Goal: Information Seeking & Learning: Find specific fact

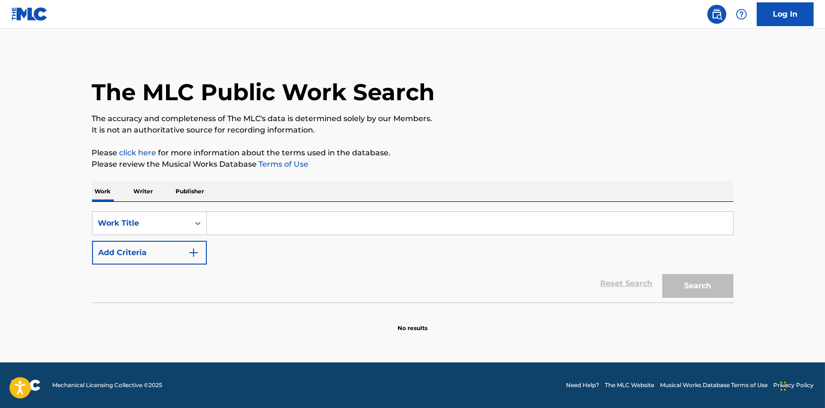
click at [229, 218] on input "Search Form" at bounding box center [470, 223] width 526 height 23
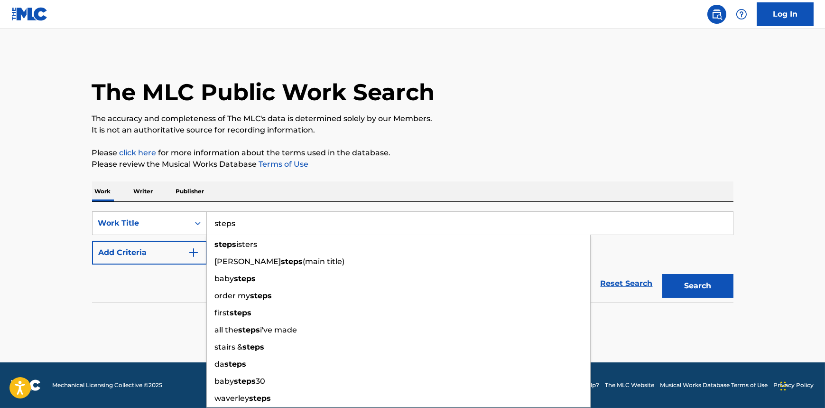
type input "steps"
click at [190, 261] on button "Add Criteria" at bounding box center [149, 253] width 115 height 24
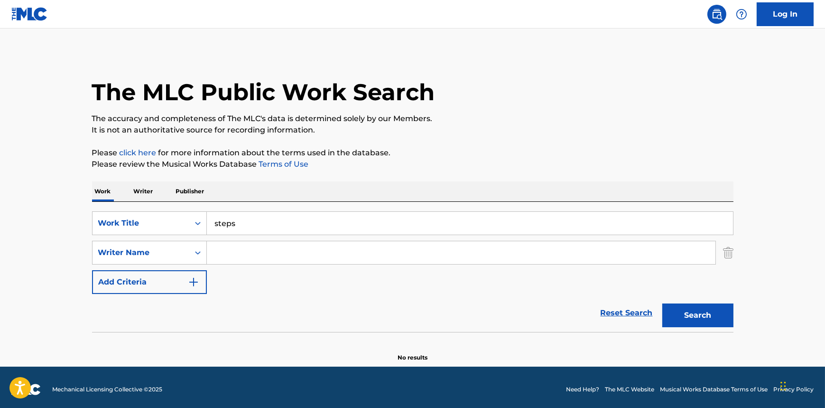
click at [278, 250] on input "Search Form" at bounding box center [461, 252] width 509 height 23
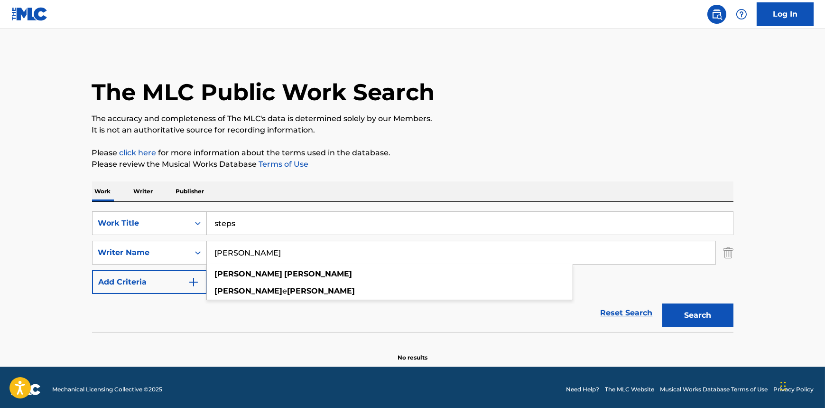
click at [663, 303] on button "Search" at bounding box center [698, 315] width 71 height 24
drag, startPoint x: 280, startPoint y: 252, endPoint x: 193, endPoint y: 252, distance: 87.3
click at [193, 252] on div "SearchWithCriteria81e92337-11e3-4501-9f77-de82ada0e42c Writer Name [PERSON_NAME…" at bounding box center [413, 253] width 642 height 24
click at [292, 256] on input "[PERSON_NAME]" at bounding box center [461, 252] width 509 height 23
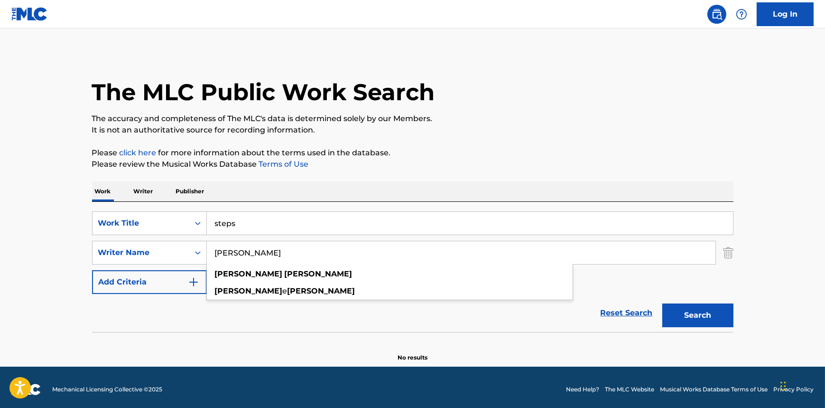
click at [292, 256] on input "[PERSON_NAME]" at bounding box center [461, 252] width 509 height 23
type input "[PERSON_NAME]"
click at [663, 303] on button "Search" at bounding box center [698, 315] width 71 height 24
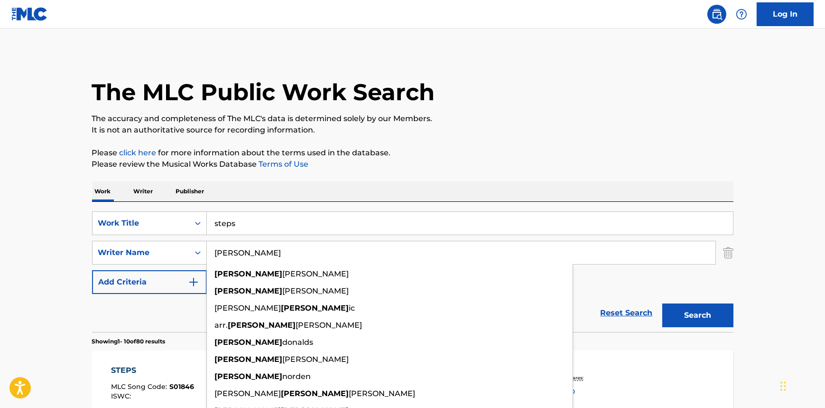
click at [469, 156] on p "Please click here for more information about the terms used in the database." at bounding box center [413, 152] width 642 height 11
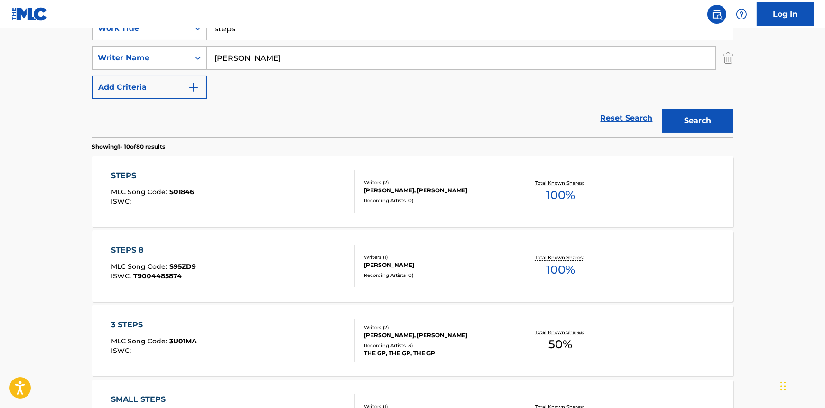
scroll to position [179, 0]
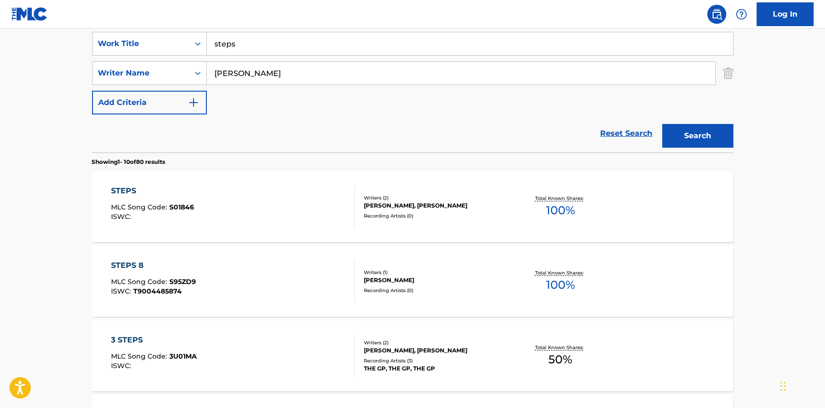
click at [393, 201] on div "[PERSON_NAME], [PERSON_NAME]" at bounding box center [435, 205] width 143 height 9
